Goal: Information Seeking & Learning: Check status

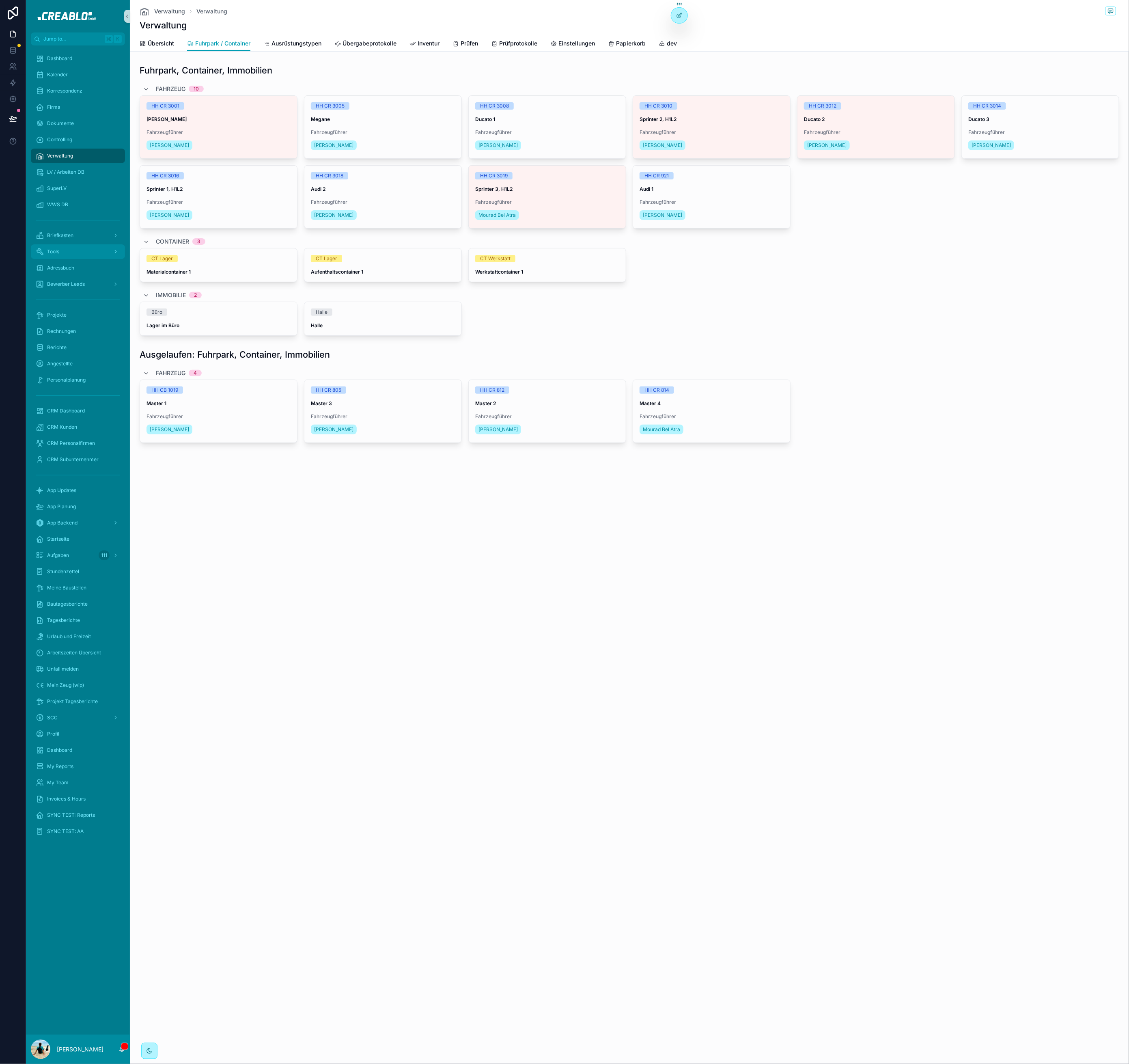
click at [87, 252] on div "Tools" at bounding box center [78, 252] width 85 height 13
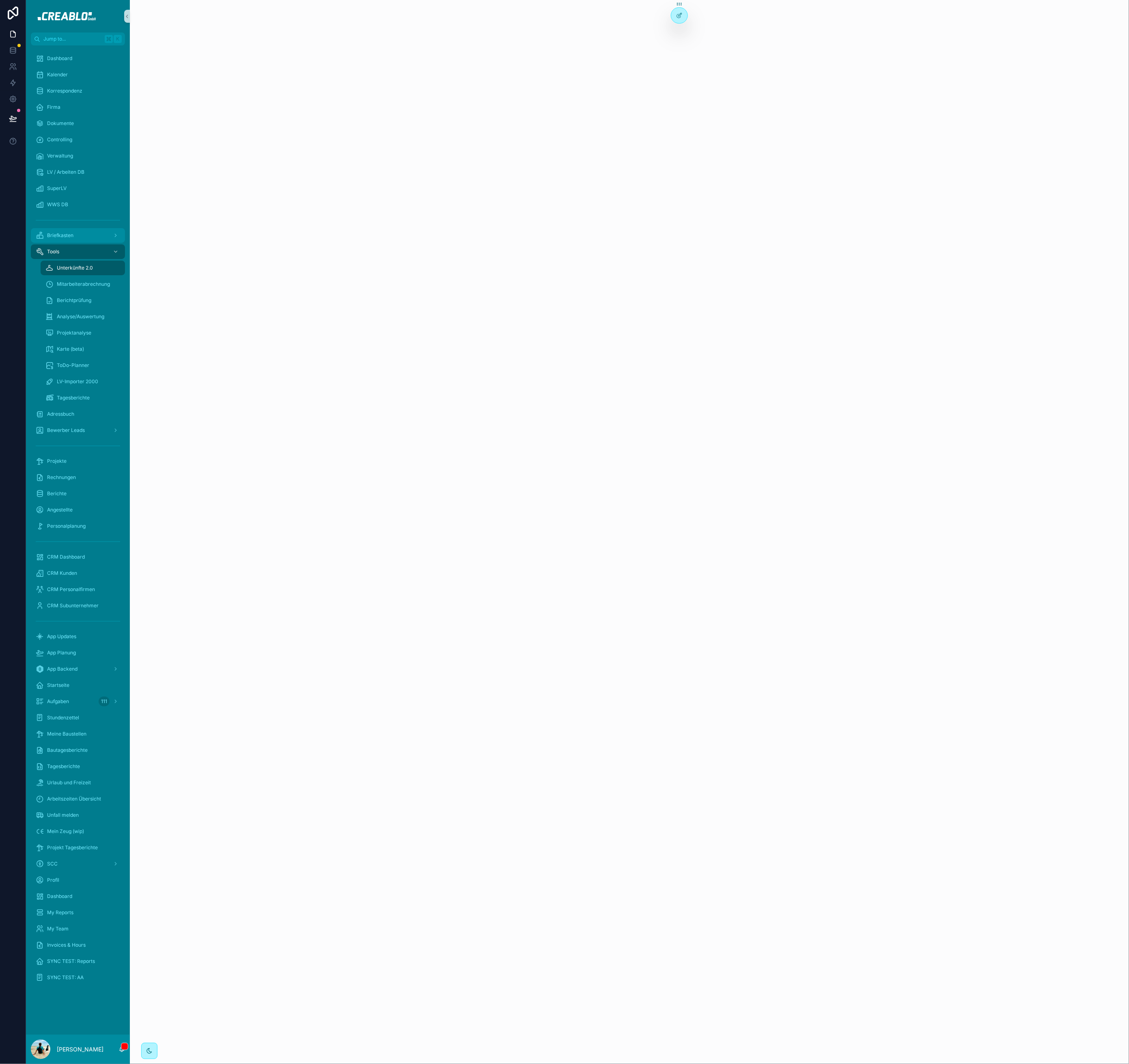
click at [92, 241] on div "Briefkasten" at bounding box center [78, 235] width 85 height 13
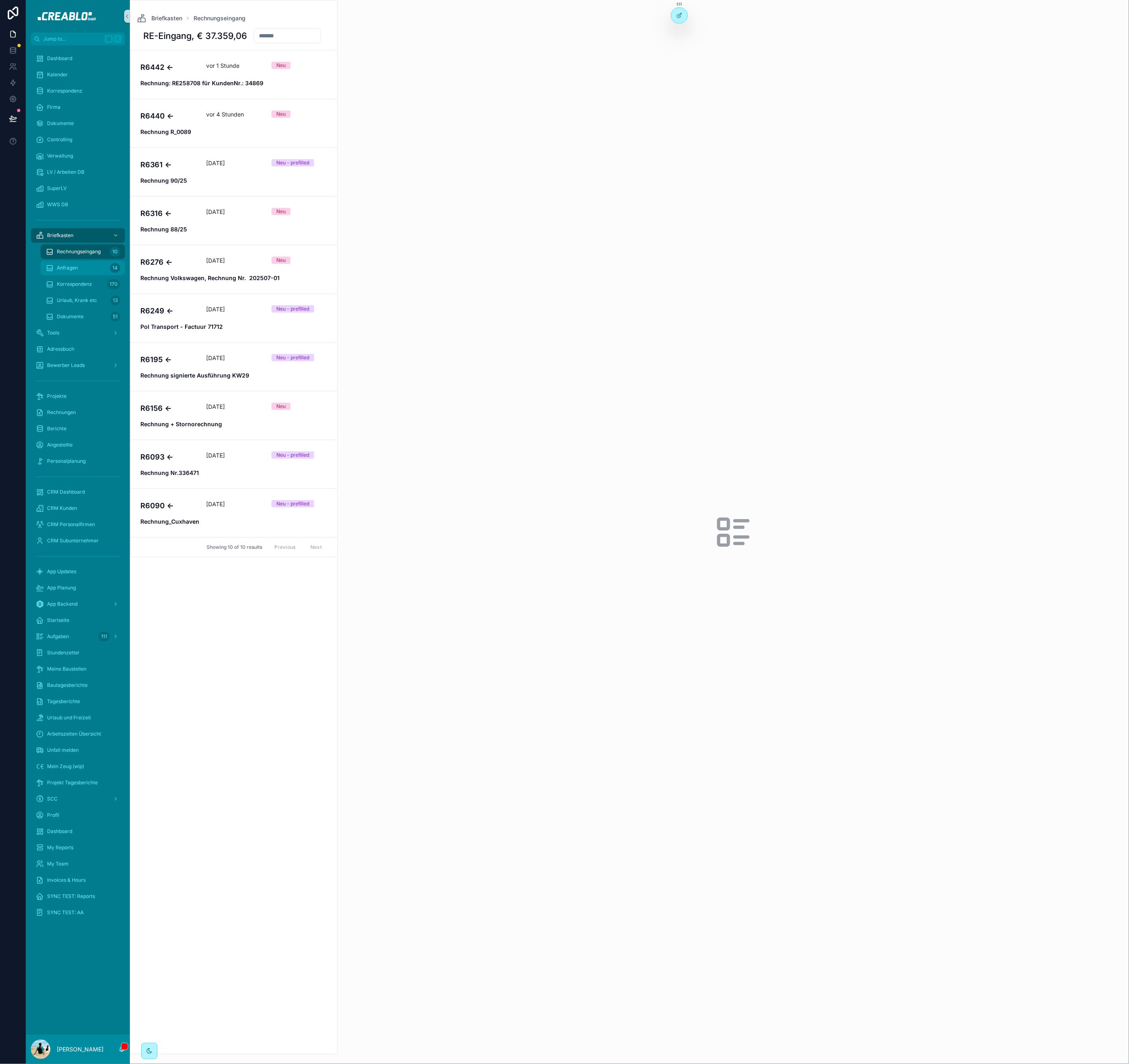
click at [71, 269] on span "Anfragen" at bounding box center [67, 268] width 21 height 7
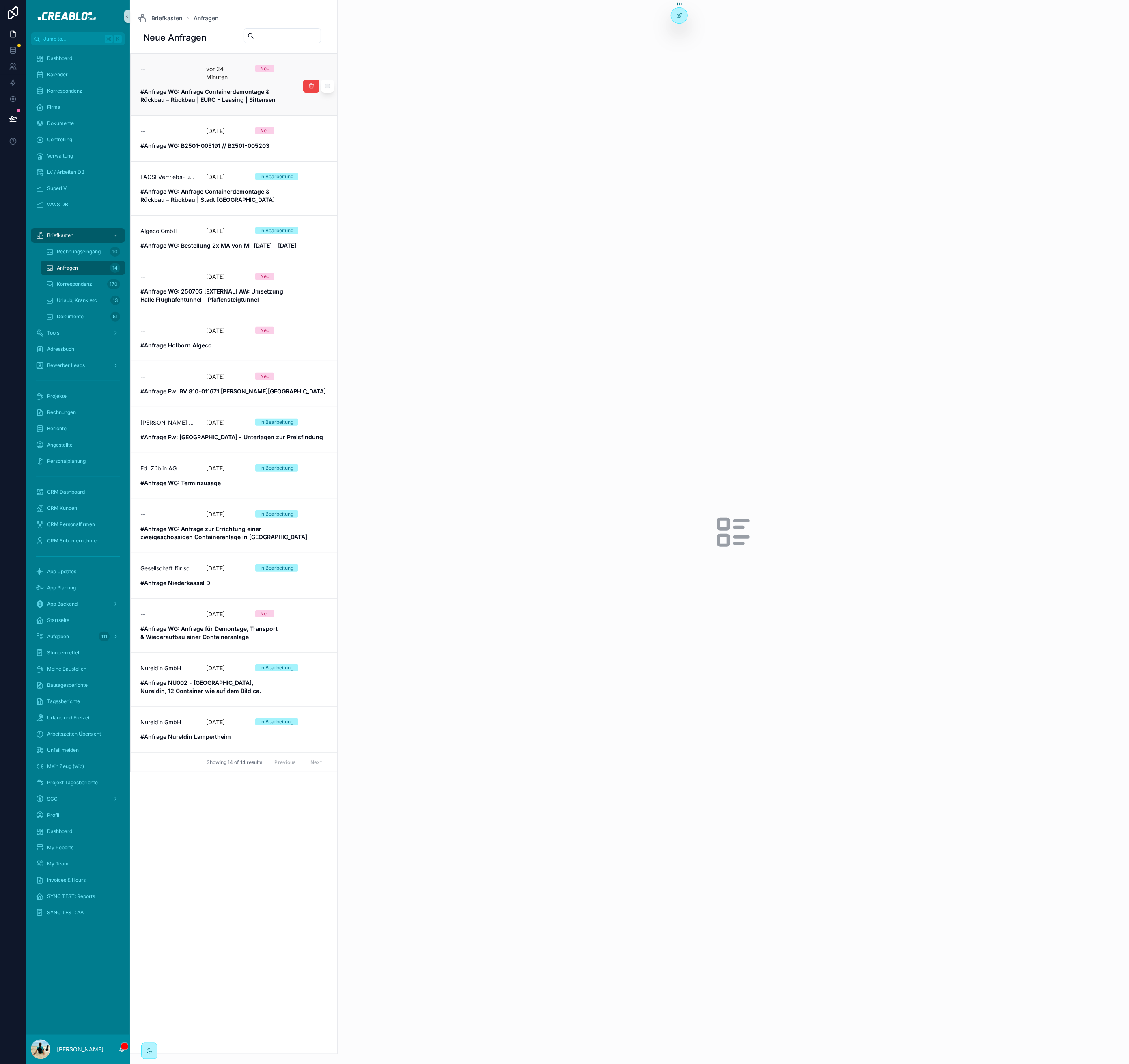
click at [237, 98] on strong "#Anfrage WG: Anfrage Containerdemontage & Rückbau – Rückbau | EURO - Leasing | …" at bounding box center [208, 95] width 135 height 15
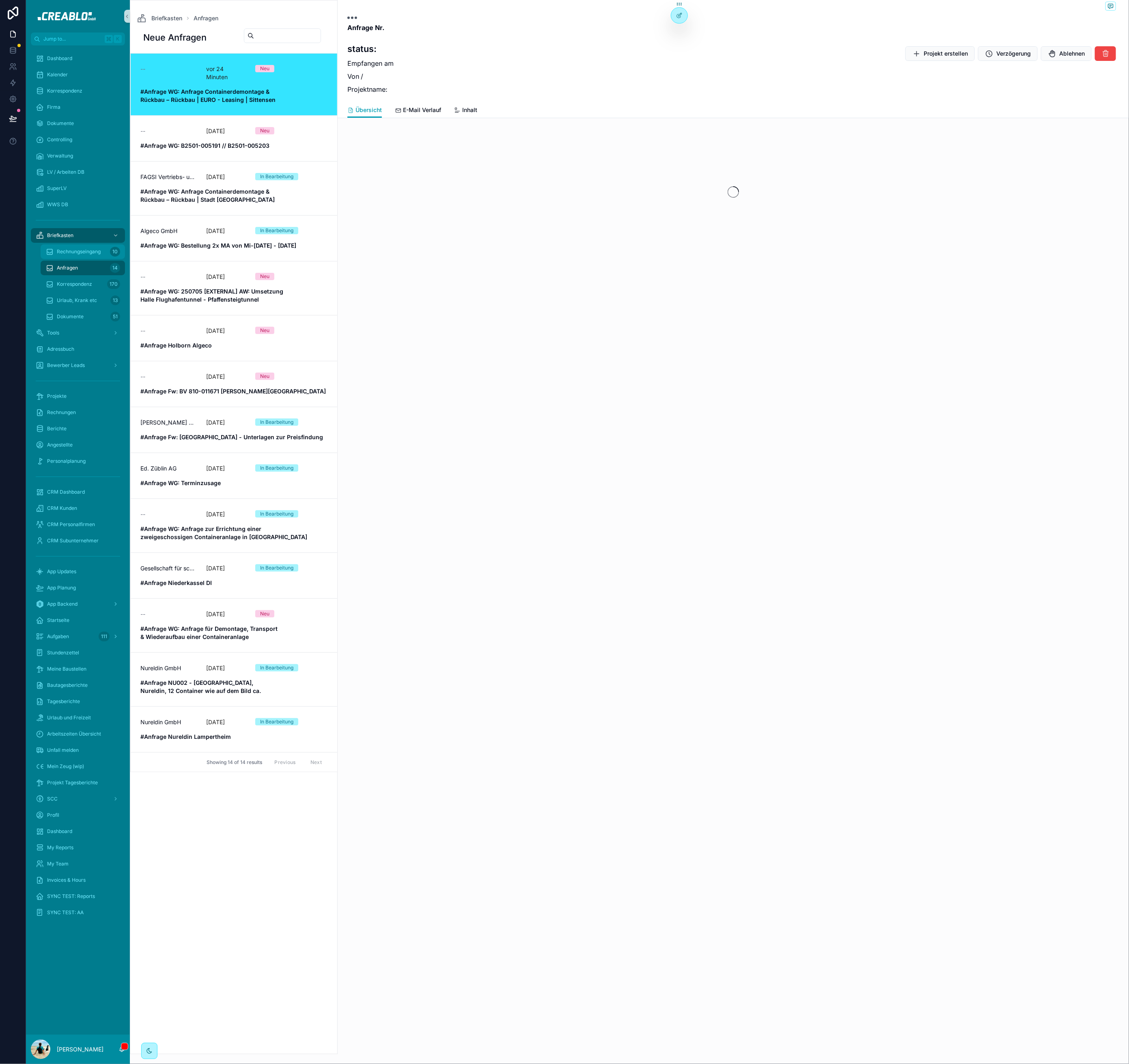
click at [79, 246] on div "Rechnungseingang 10" at bounding box center [83, 252] width 75 height 13
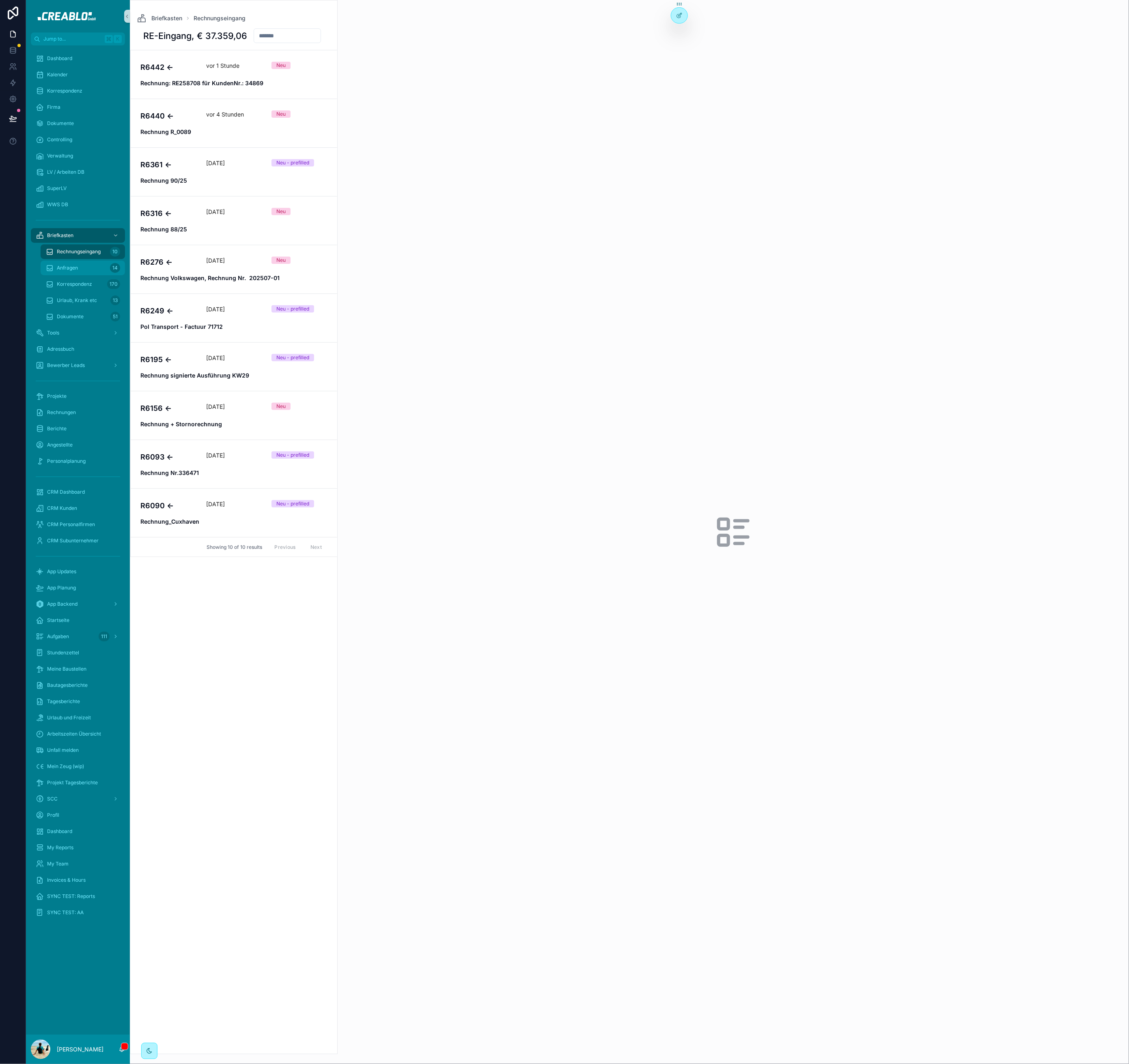
click at [71, 266] on span "Anfragen" at bounding box center [67, 268] width 21 height 7
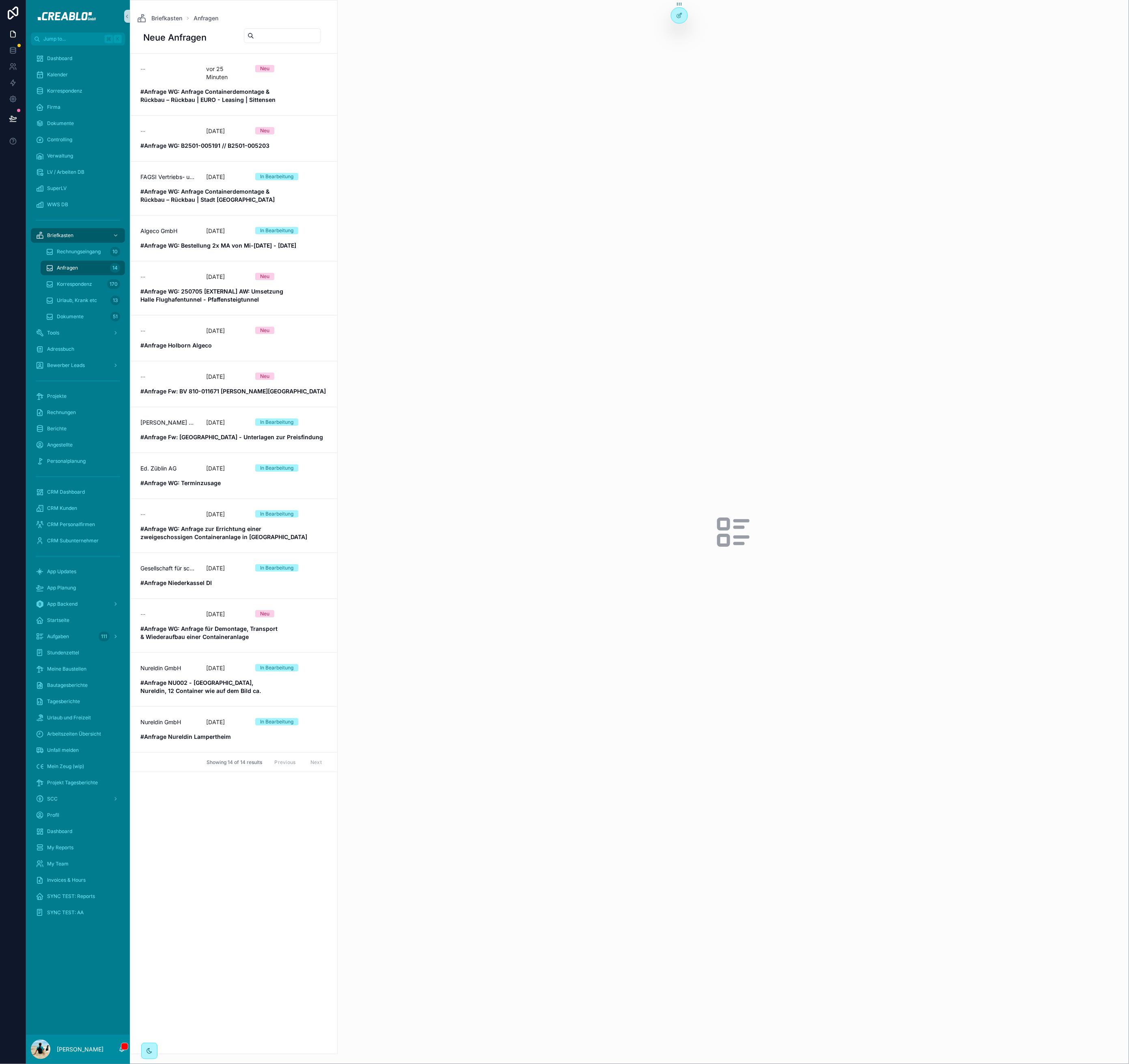
click at [502, 273] on div "scrollable content" at bounding box center [733, 532] width 791 height 1064
click at [204, 101] on strong "#Anfrage WG: Anfrage Containerdemontage & Rückbau – Rückbau | EURO - Leasing | …" at bounding box center [208, 95] width 135 height 15
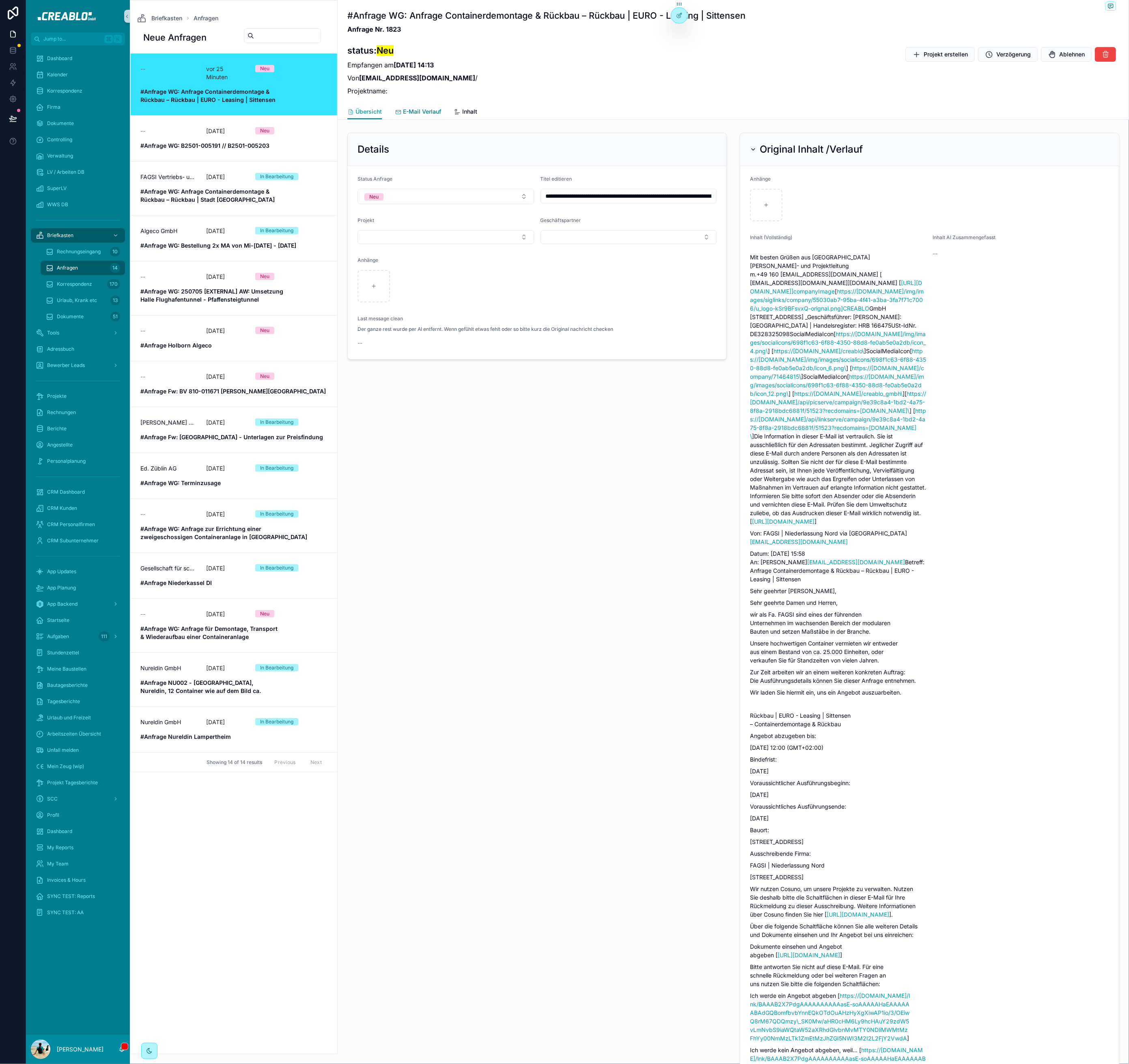
click at [408, 113] on span "E-Mail Verlauf" at bounding box center [422, 112] width 38 height 8
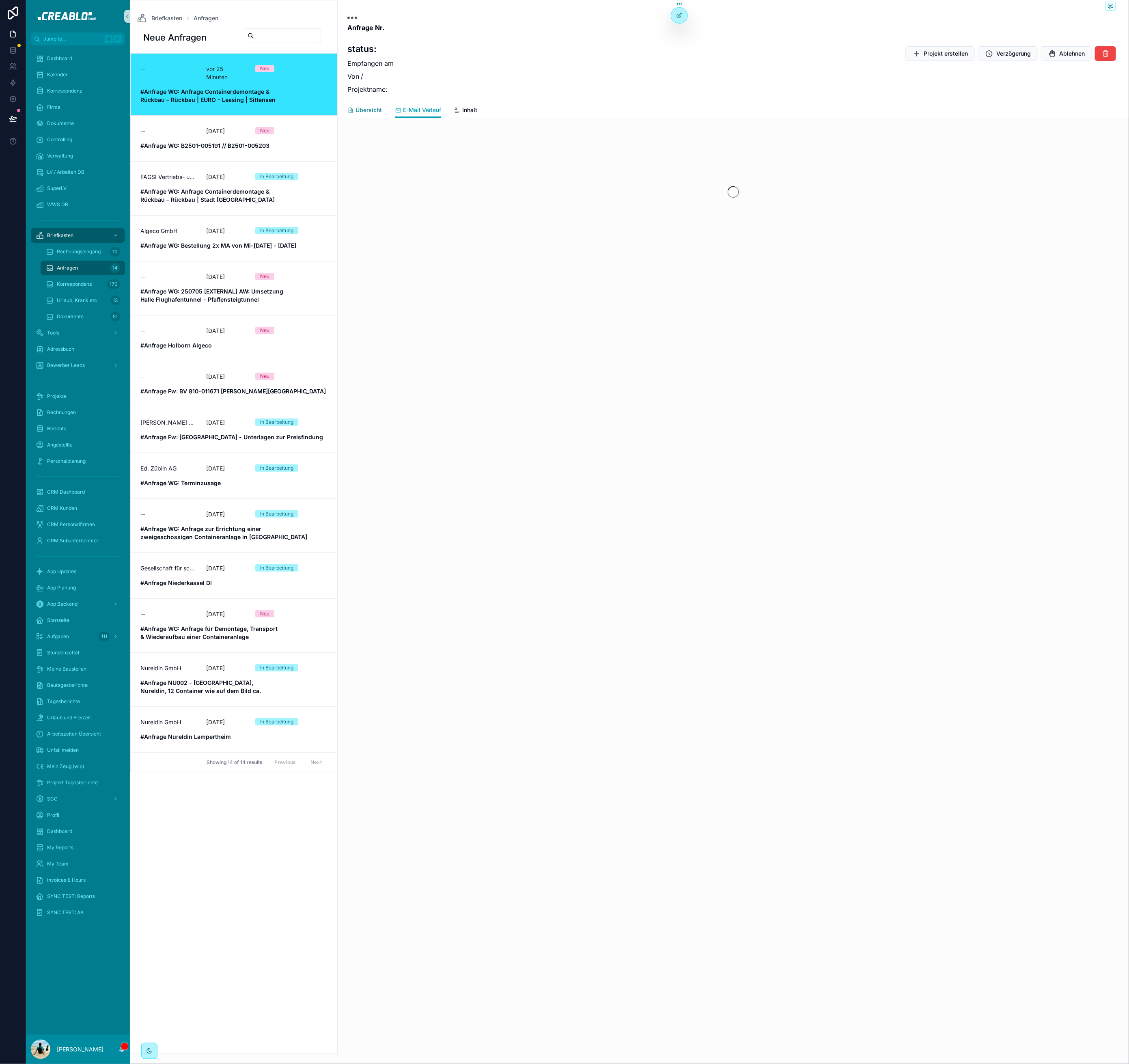
click at [367, 113] on span "Übersicht" at bounding box center [368, 110] width 26 height 8
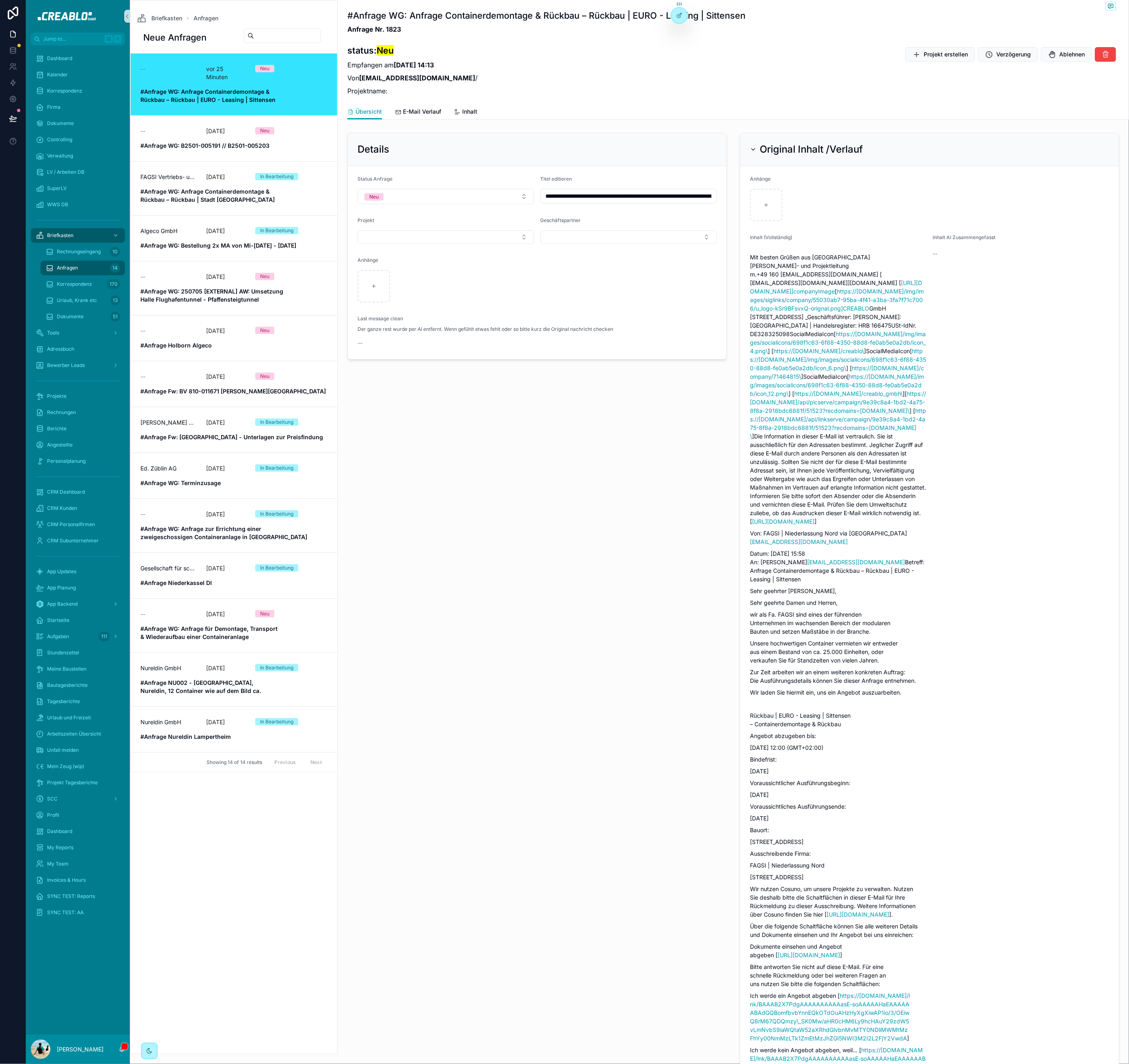
drag, startPoint x: 527, startPoint y: 575, endPoint x: 447, endPoint y: 428, distance: 167.4
click at [527, 572] on div "**********" at bounding box center [537, 827] width 392 height 1396
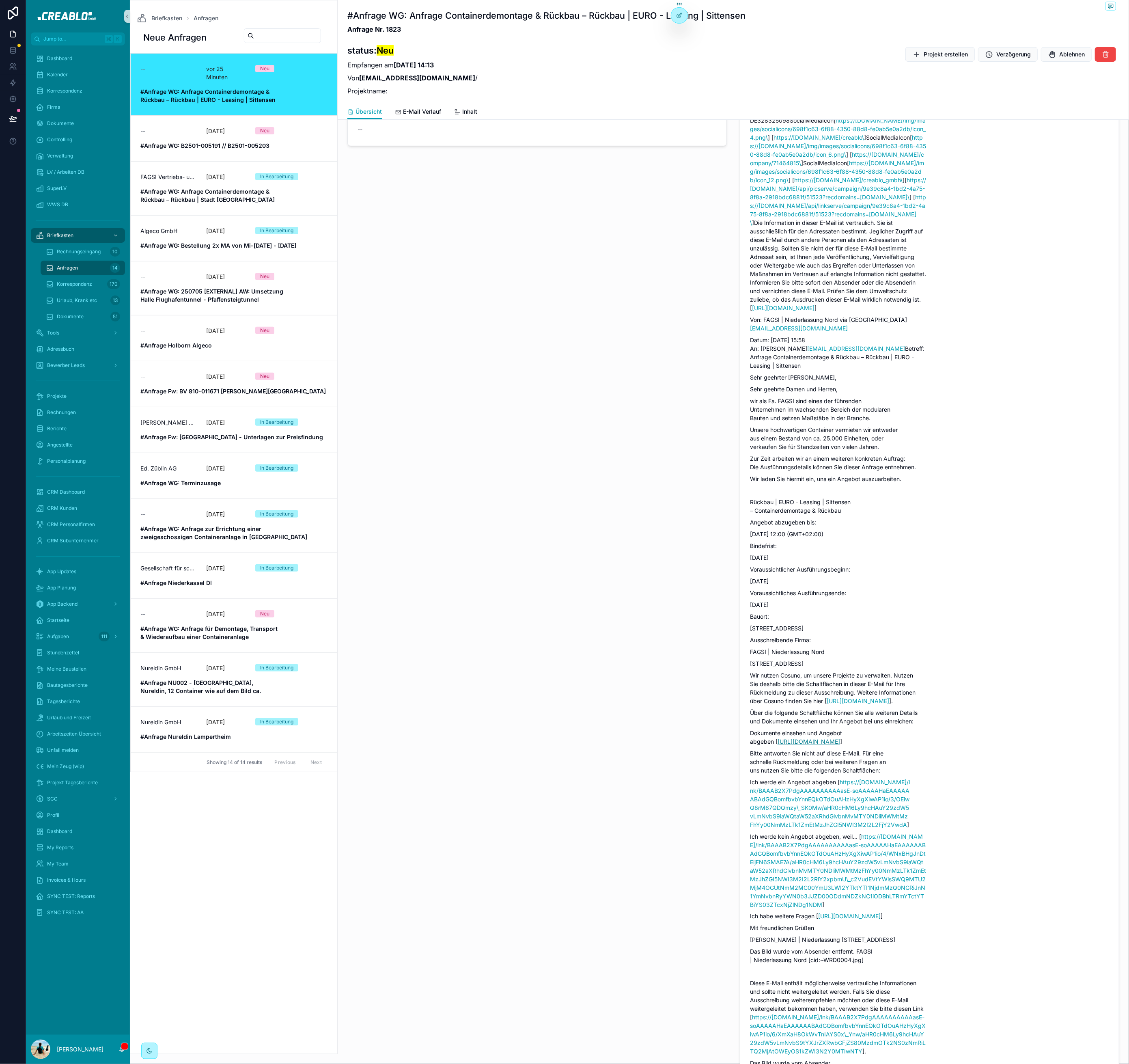
scroll to position [215, 0]
click at [818, 826] on link "https://r.cosuno.de/lnk/BAAAB2X7PdgAAAAAAAAAAasE-soAAAAAHaEAAAAAABAdGQBomfbvbYn…" at bounding box center [830, 801] width 160 height 50
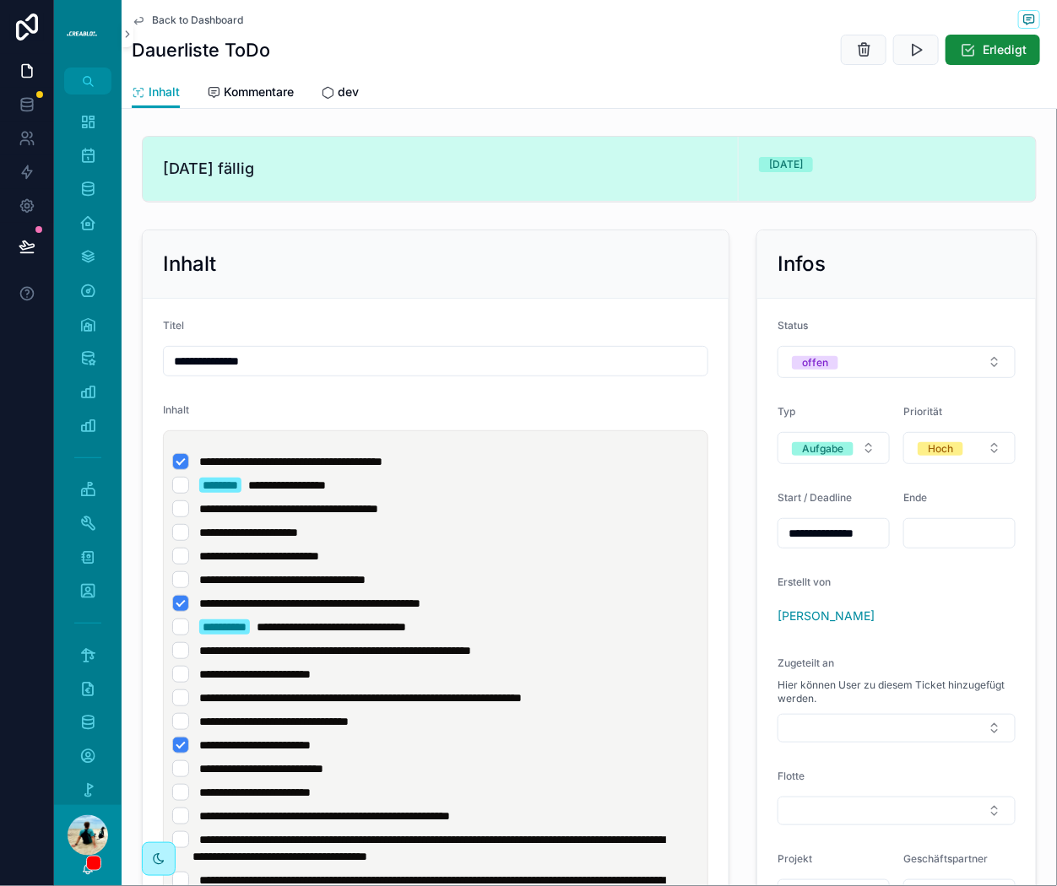
scroll to position [179, 0]
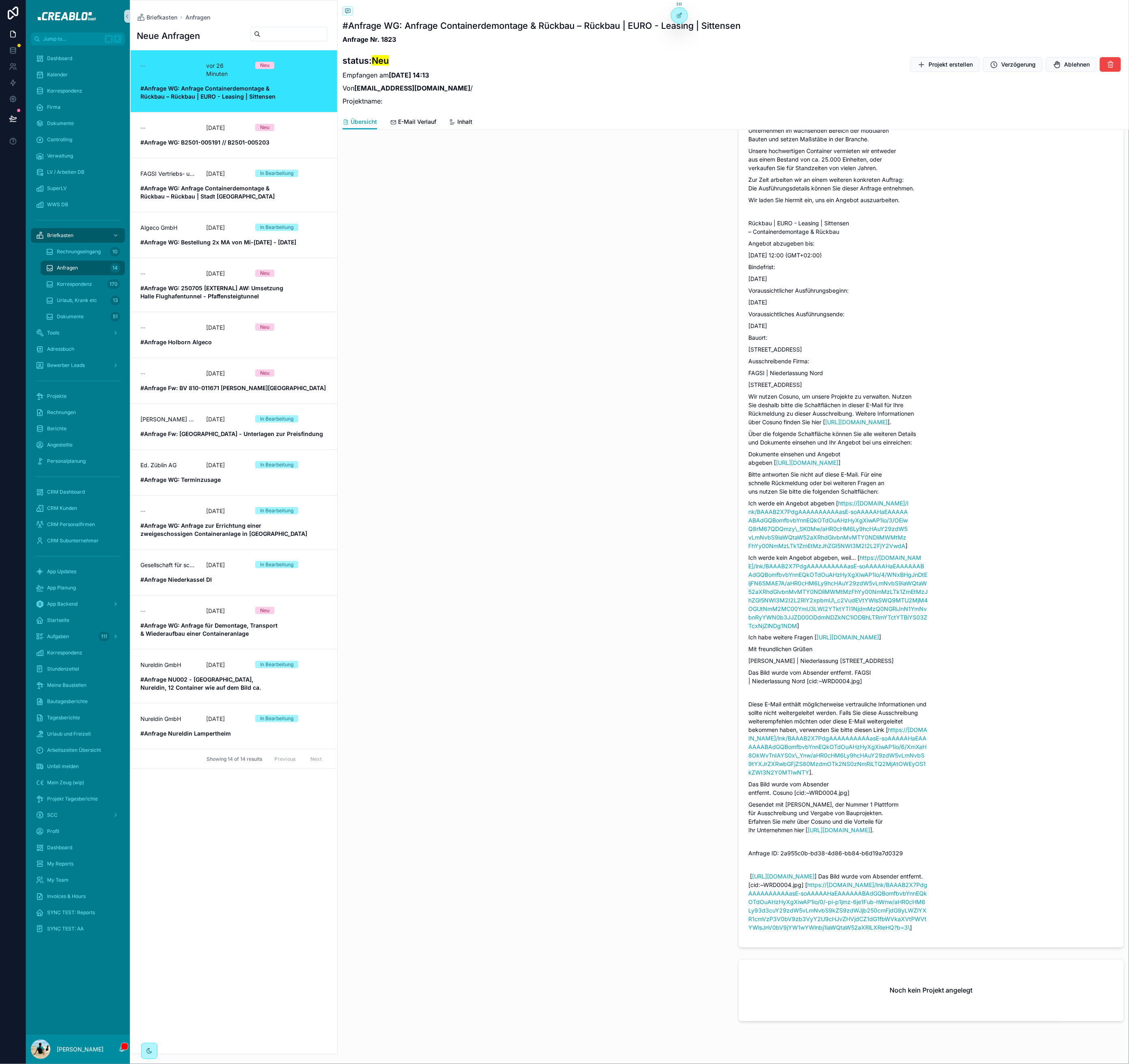
scroll to position [669, 0]
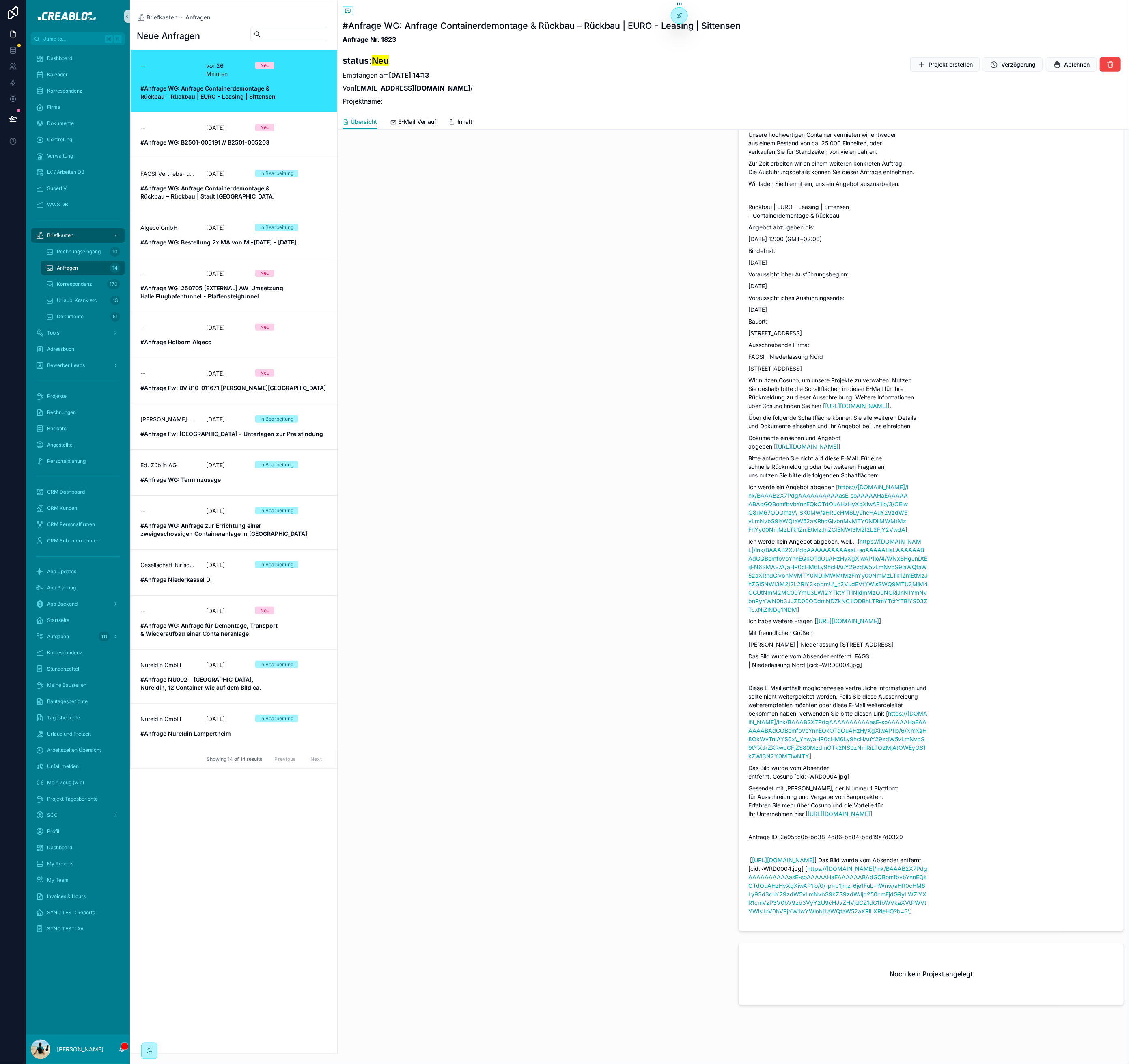
click at [839, 443] on link "https://r.cosuno.de/lnk/BAAAB2X7PdgAAAAAAAAAAasE-soAAAAAHaEAAAAAABAdGQBomfbvbYn…" at bounding box center [807, 446] width 63 height 7
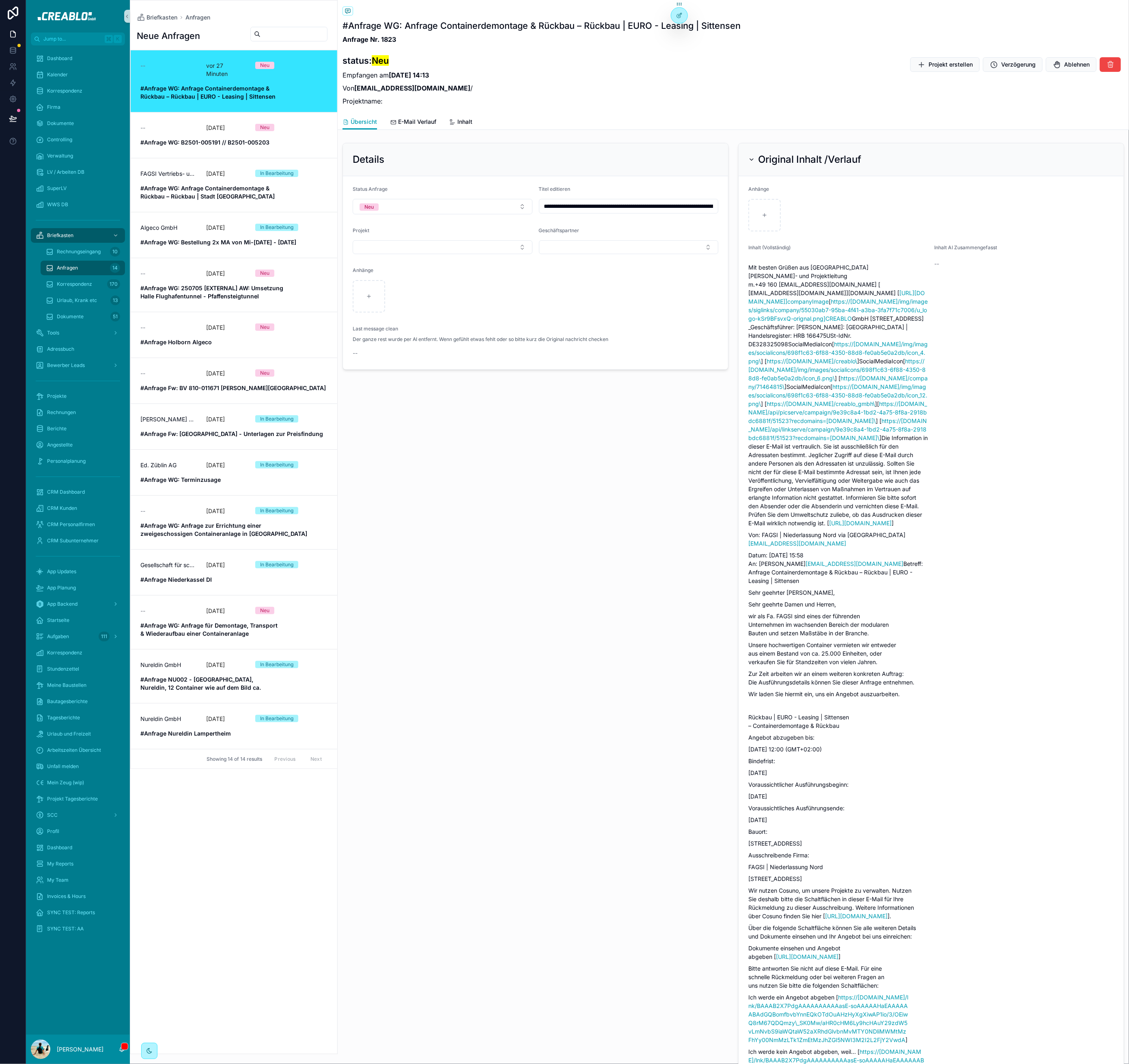
drag, startPoint x: 477, startPoint y: 587, endPoint x: 571, endPoint y: 574, distance: 94.9
click at [488, 580] on div "**********" at bounding box center [535, 831] width 396 height 1383
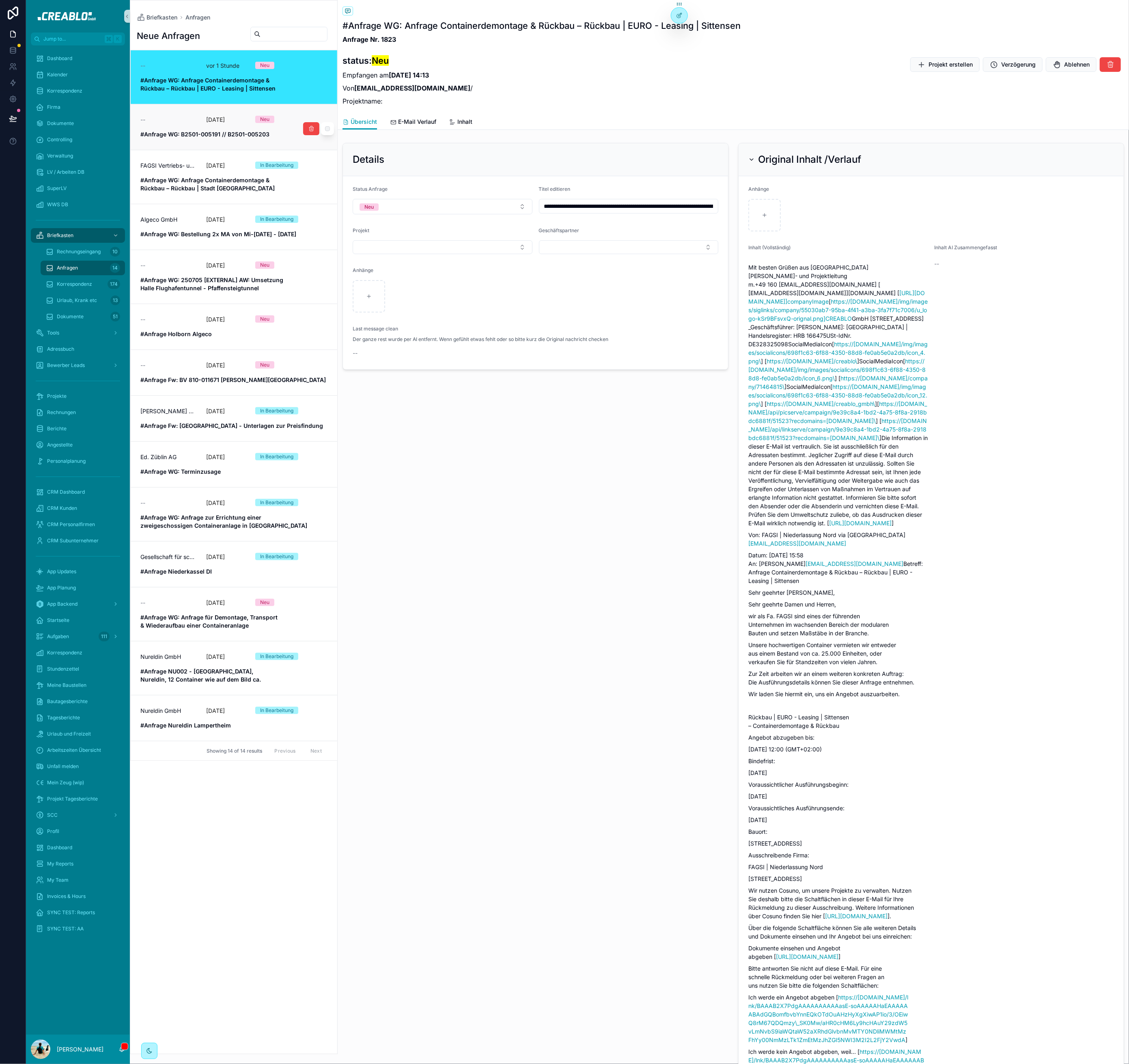
click at [192, 129] on div "-- vor 3 Tagen Neu #Anfrage WG: B2501-005191 // B2501-005203" at bounding box center [234, 127] width 187 height 23
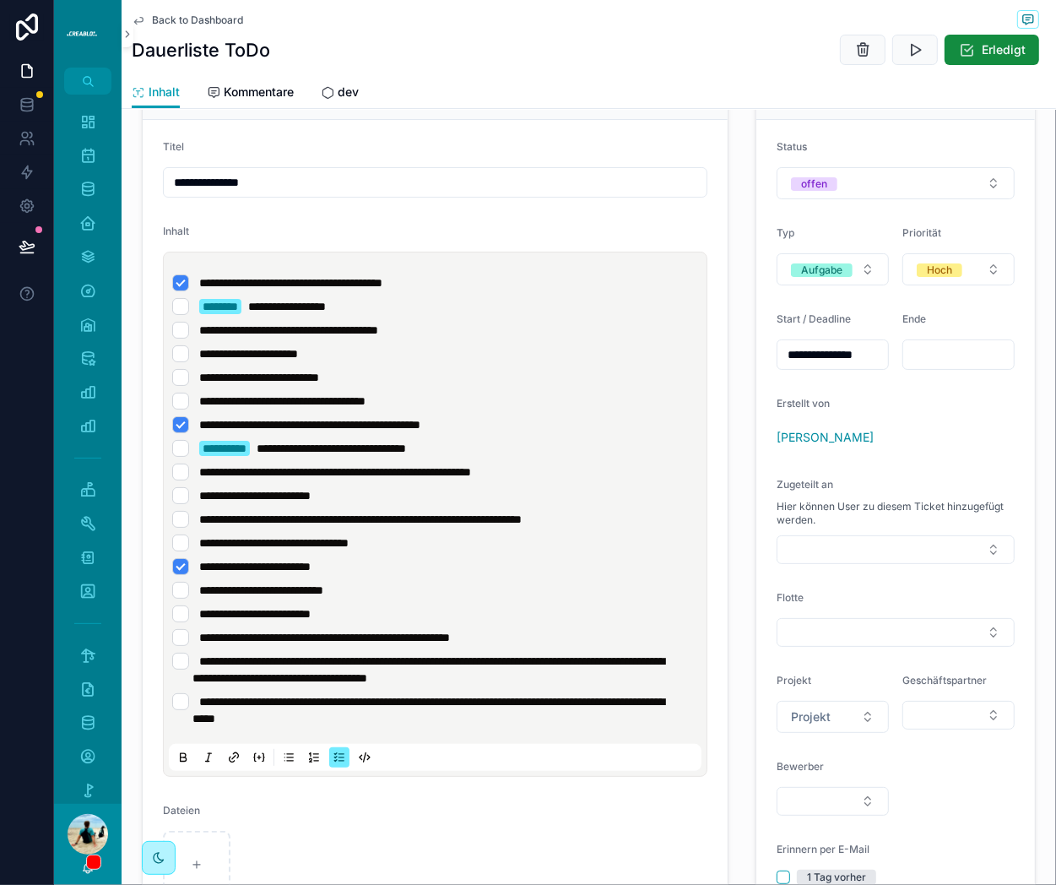
scroll to position [179, 0]
